Goal: Transaction & Acquisition: Book appointment/travel/reservation

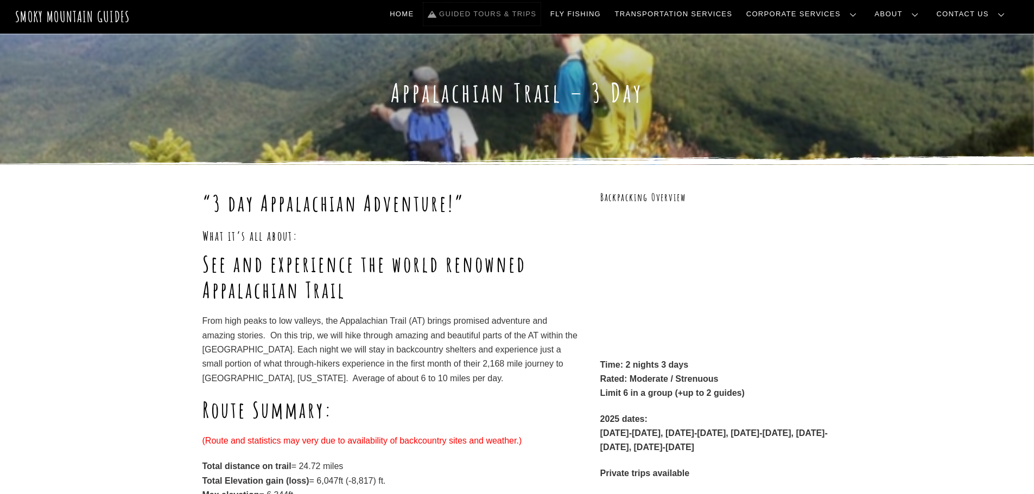
click at [540, 15] on link "Guided Tours & Trips" at bounding box center [481, 14] width 117 height 23
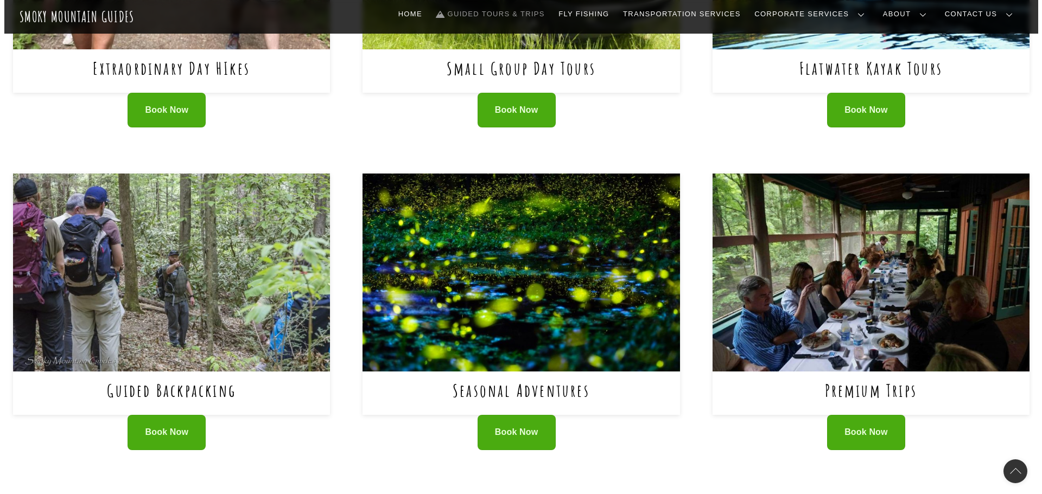
scroll to position [651, 0]
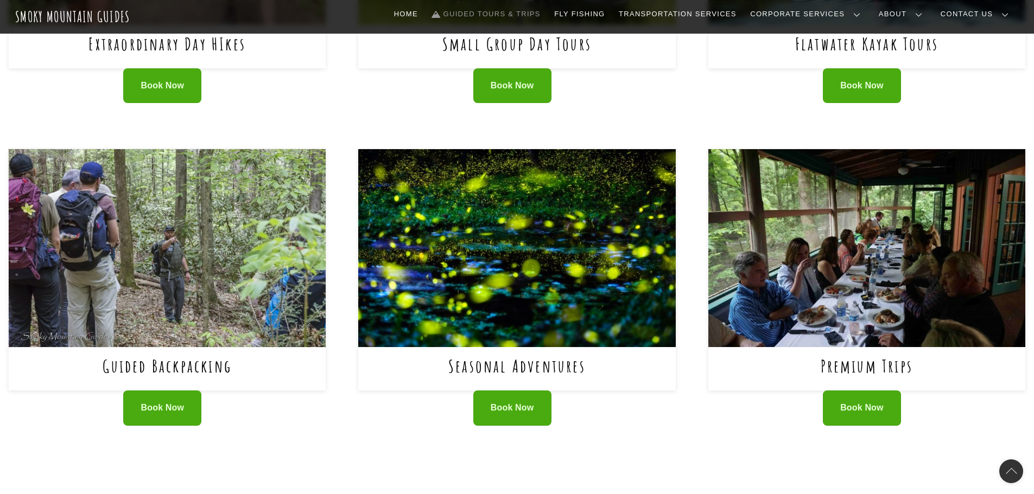
click at [243, 275] on img at bounding box center [167, 248] width 317 height 198
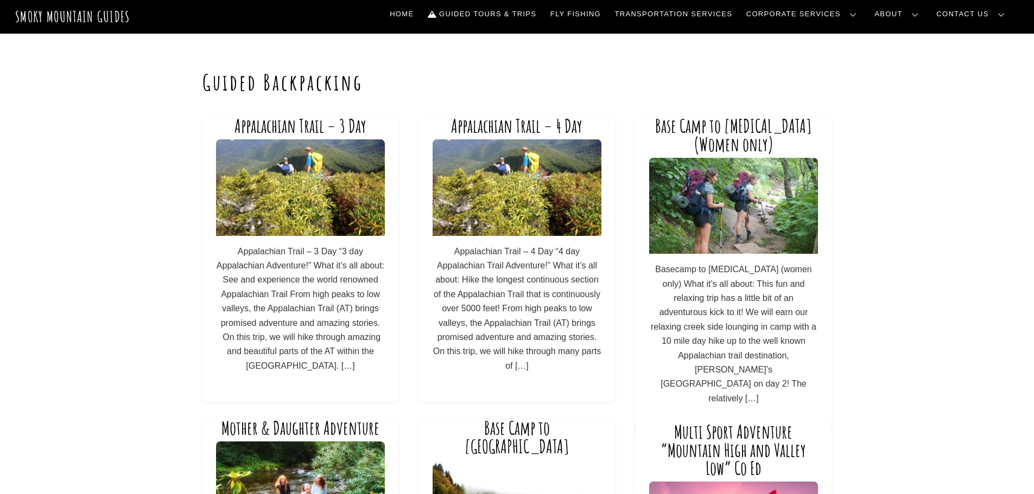
click at [517, 123] on link "Appalachian Trail – 4 Day" at bounding box center [516, 125] width 131 height 23
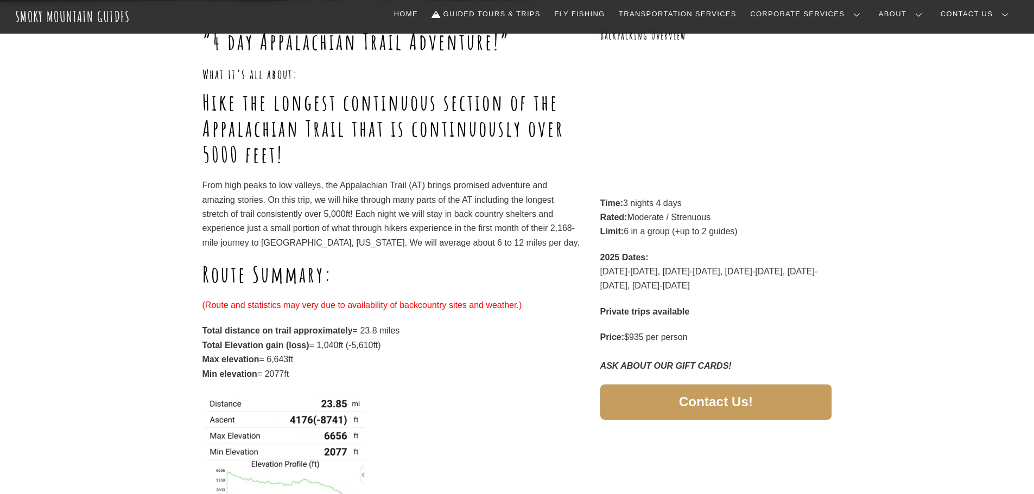
scroll to position [163, 0]
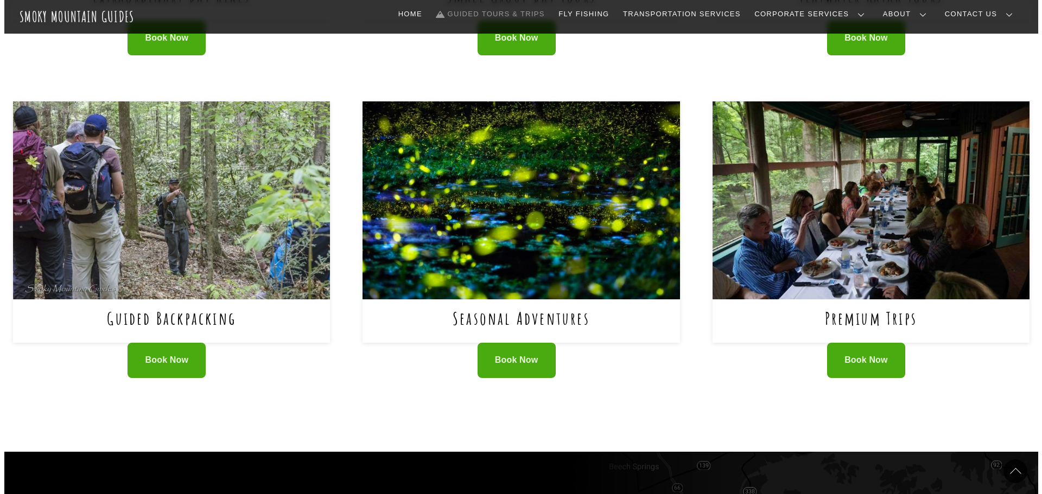
scroll to position [735, 0]
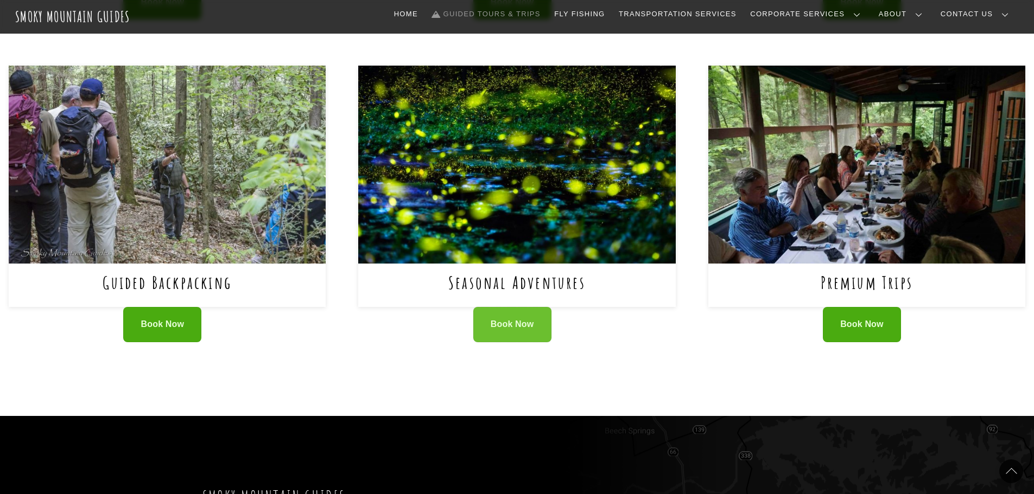
click at [509, 319] on span "Book Now" at bounding box center [512, 324] width 43 height 11
click at [155, 319] on span "Book Now" at bounding box center [162, 324] width 43 height 11
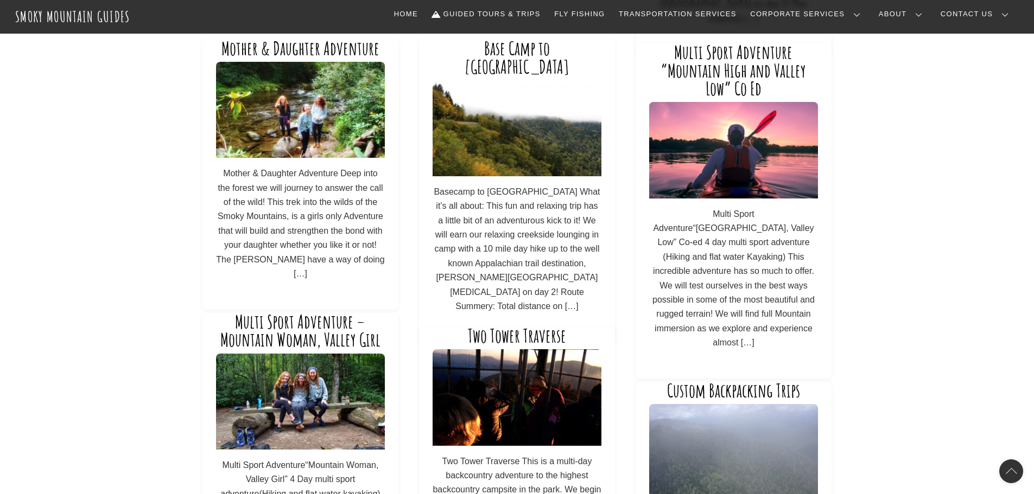
scroll to position [326, 0]
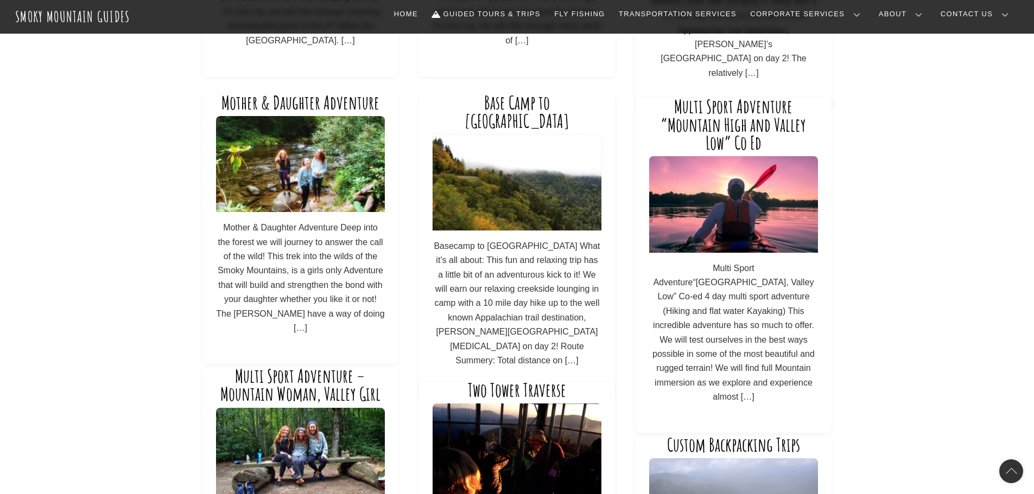
click at [531, 194] on img at bounding box center [516, 183] width 169 height 96
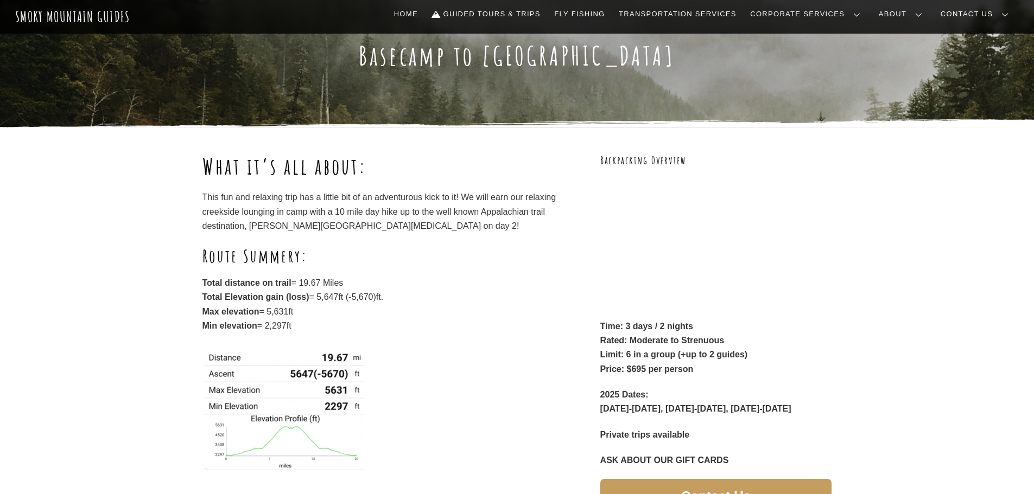
scroll to position [54, 0]
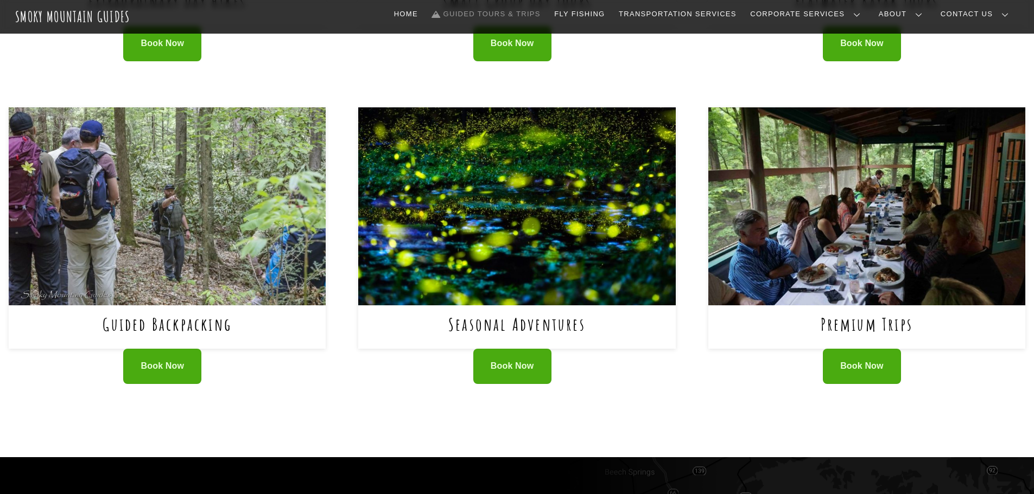
scroll to position [766, 0]
